Goal: Check status: Check status

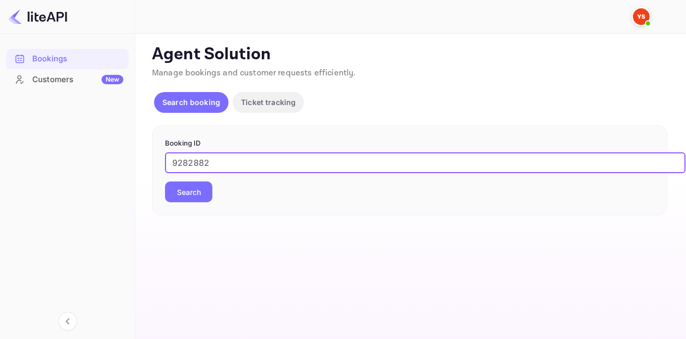
type input "9282882"
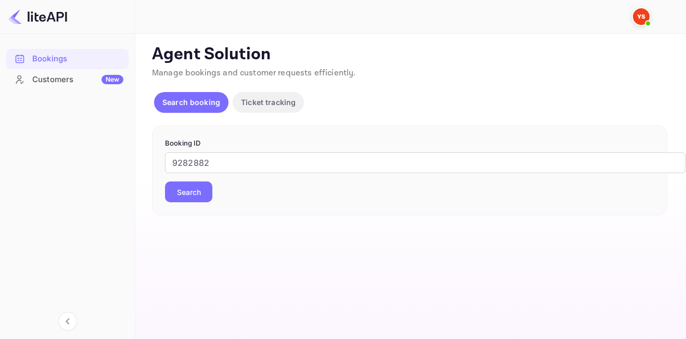
click at [207, 183] on button "Search" at bounding box center [188, 192] width 47 height 21
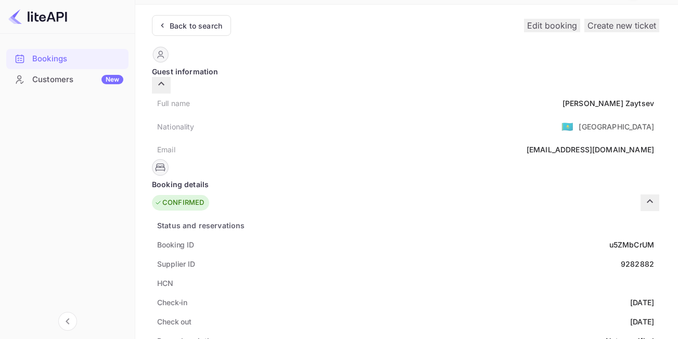
scroll to position [9, 0]
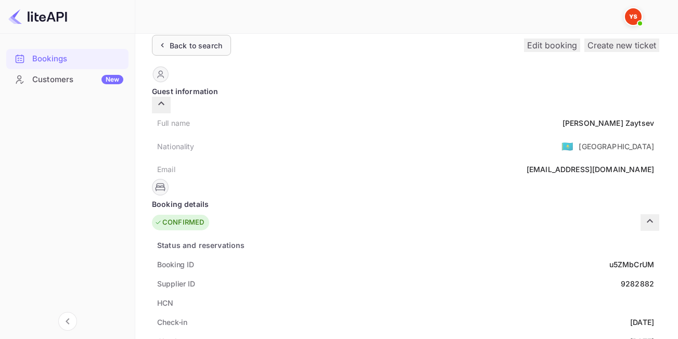
click at [223, 41] on div "Back to search" at bounding box center [191, 45] width 79 height 21
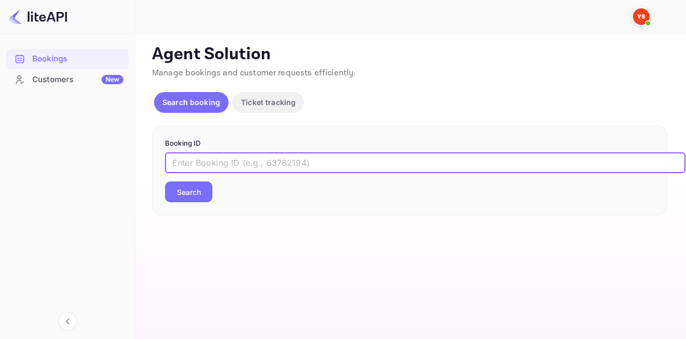
click at [249, 166] on input "text" at bounding box center [425, 163] width 521 height 21
paste input "9070977"
type input "9070977"
click at [165, 182] on button "Search" at bounding box center [188, 192] width 47 height 21
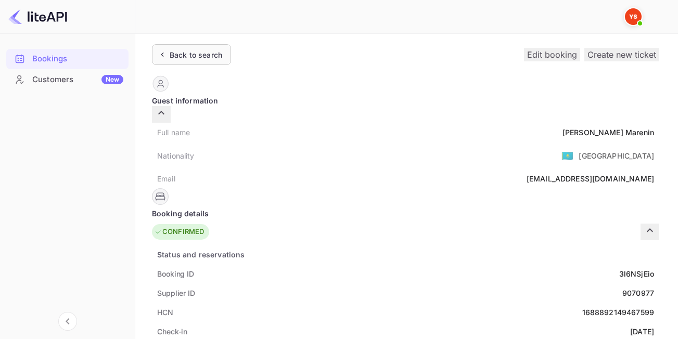
click at [187, 49] on div "Back to search" at bounding box center [196, 54] width 53 height 11
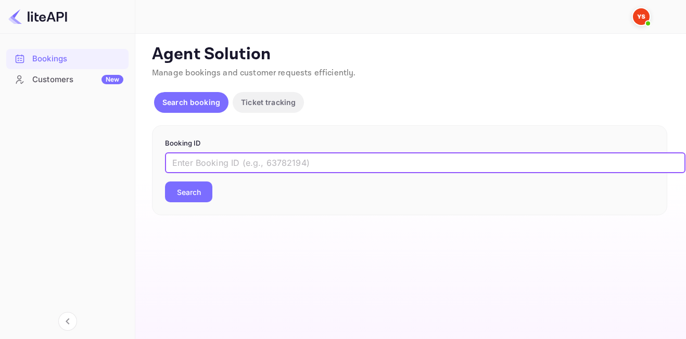
click at [238, 159] on input "text" at bounding box center [425, 163] width 521 height 21
paste input "9282882"
type input "9282882"
click at [165, 182] on button "Search" at bounding box center [188, 192] width 47 height 21
